Goal: Task Accomplishment & Management: Use online tool/utility

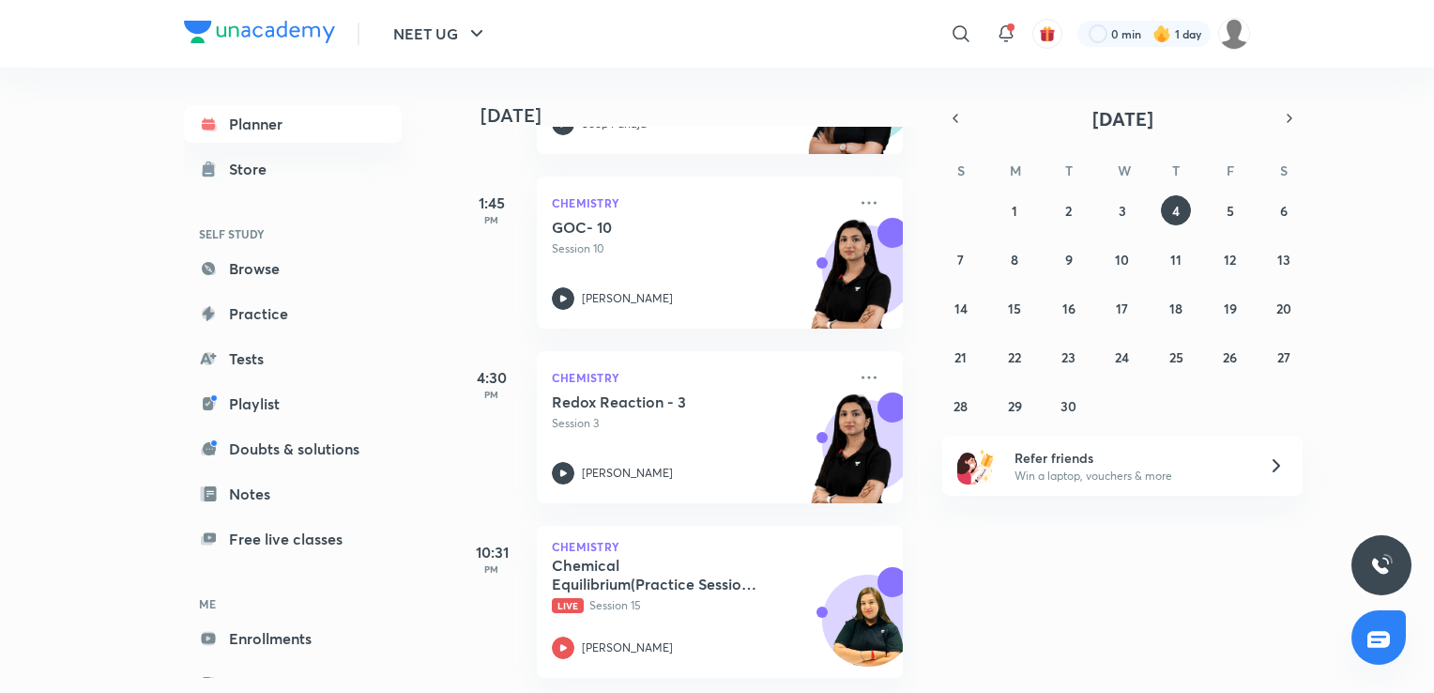
scroll to position [596, 0]
click at [1225, 212] on button "5" at bounding box center [1230, 210] width 30 height 30
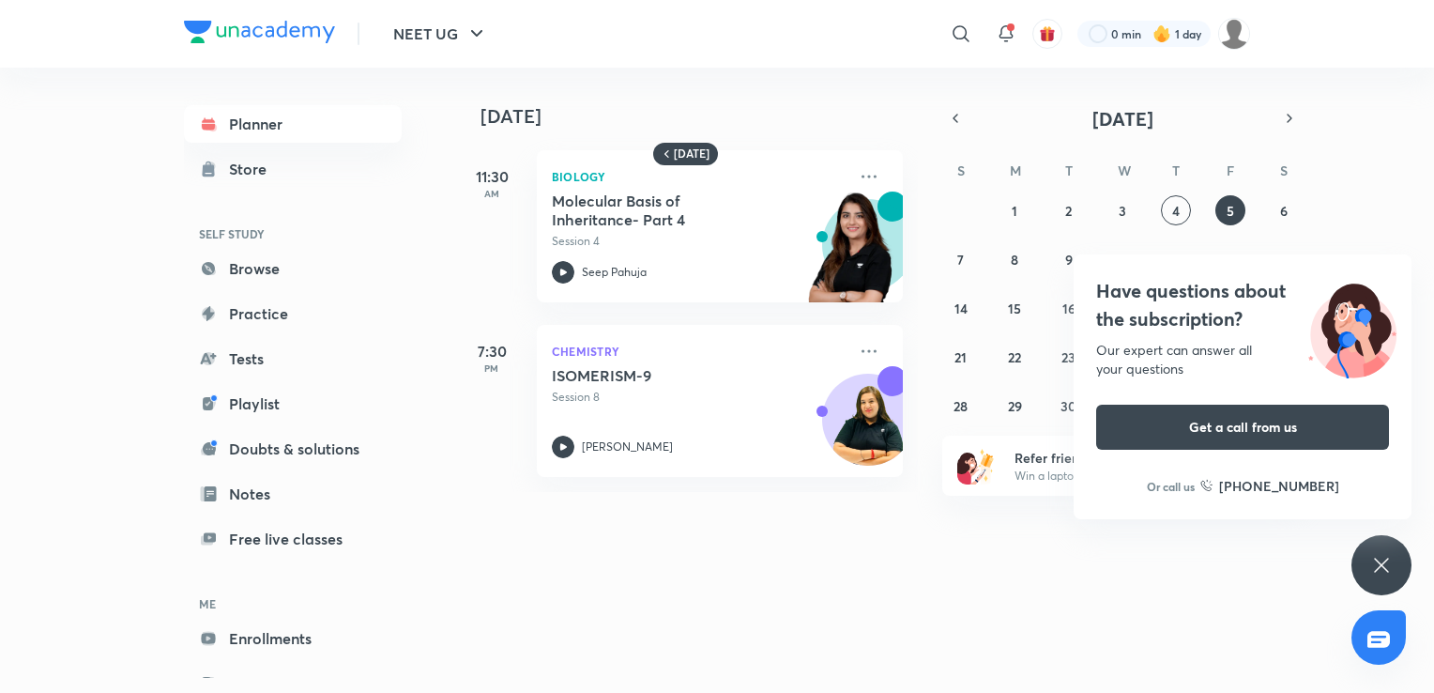
click at [1392, 565] on icon at bounding box center [1381, 565] width 23 height 23
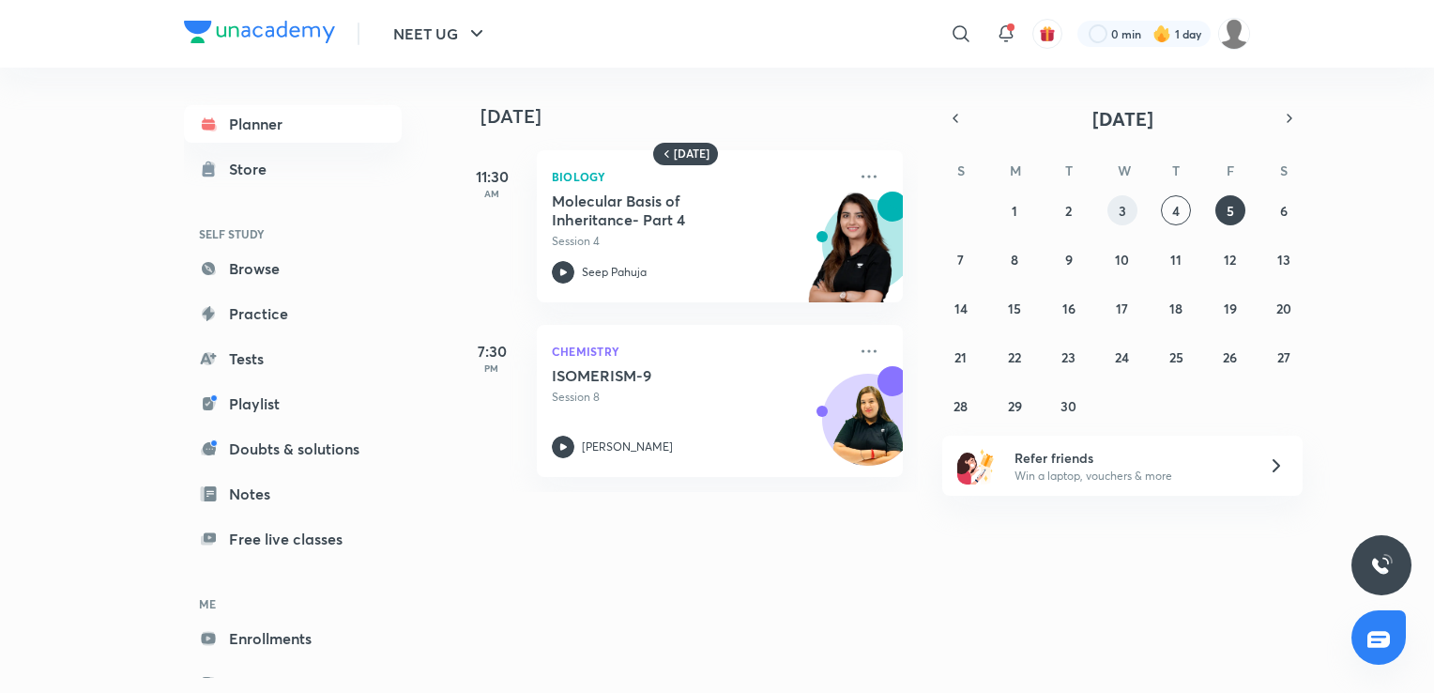
click at [1121, 197] on button "3" at bounding box center [1122, 210] width 30 height 30
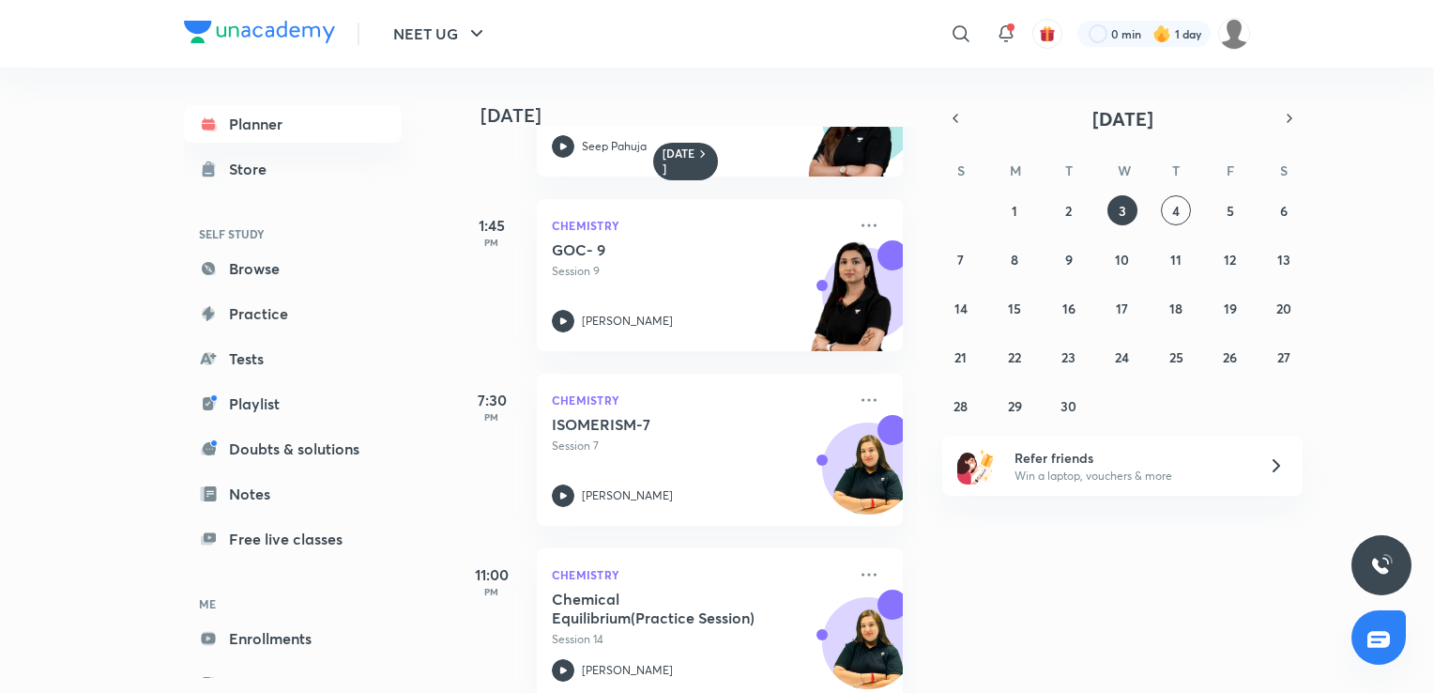
scroll to position [337, 0]
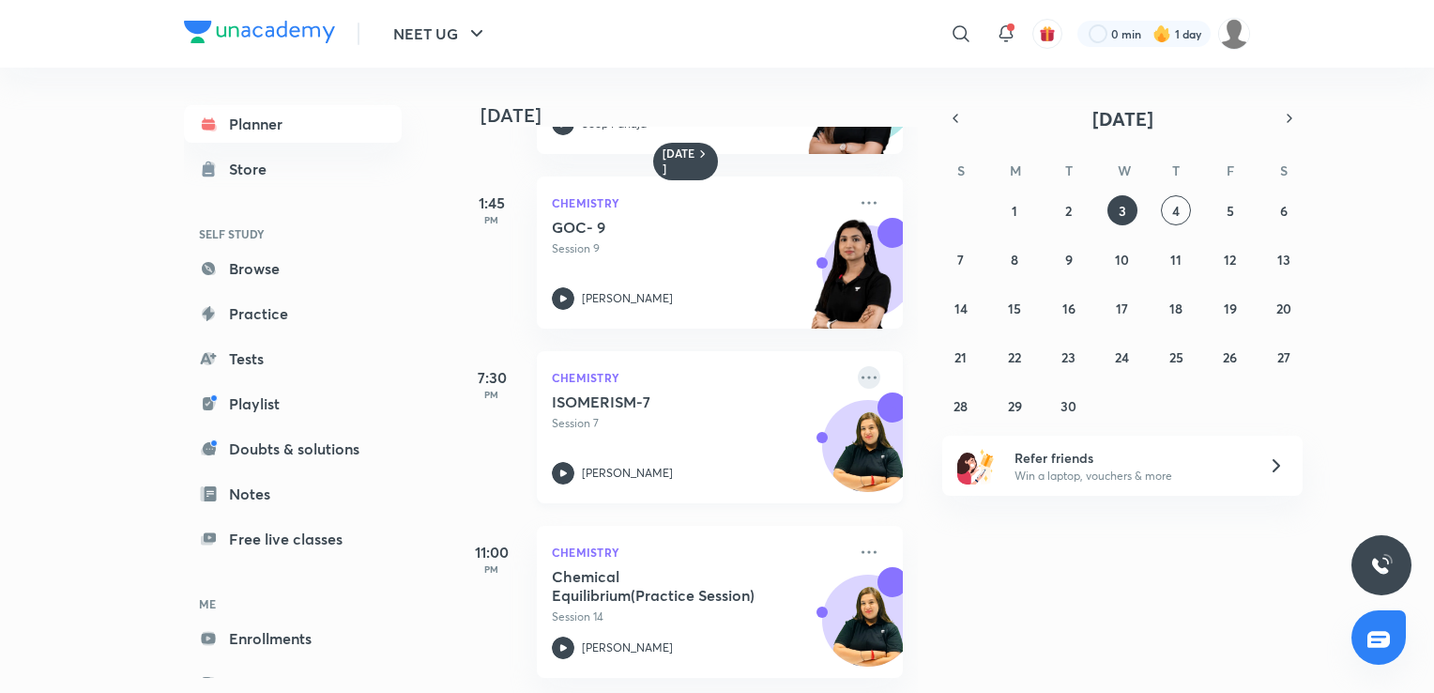
click at [862, 375] on icon at bounding box center [869, 376] width 15 height 3
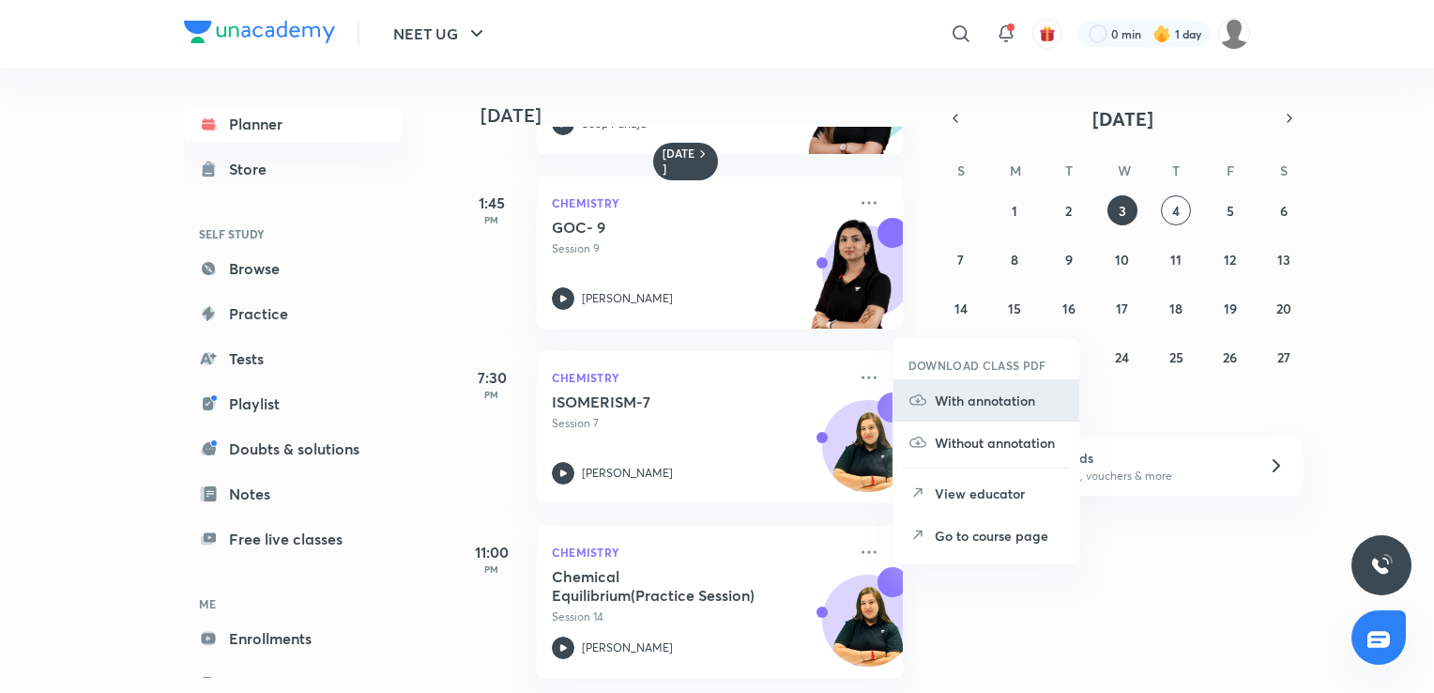
click at [957, 405] on p "With annotation" at bounding box center [1000, 400] width 130 height 20
